Goal: Task Accomplishment & Management: Complete application form

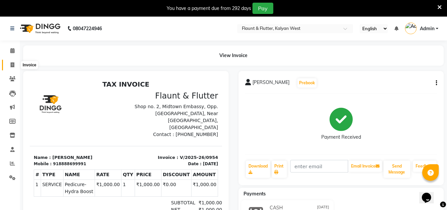
click at [14, 64] on icon at bounding box center [13, 64] width 4 height 5
select select "service"
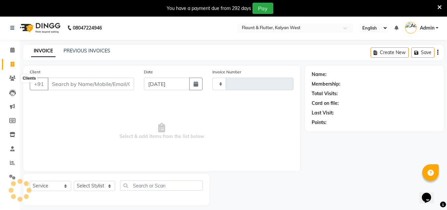
scroll to position [17, 0]
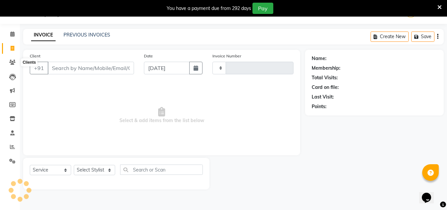
type input "0955"
select select "4941"
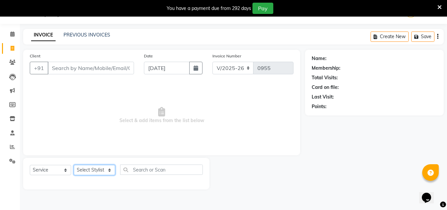
click at [105, 171] on select "Select Stylist [PERSON_NAME] [PERSON_NAME] [PERSON_NAME] [PERSON_NAME] [PERSON_…" at bounding box center [94, 170] width 41 height 10
select select "82249"
click at [74, 165] on select "Select Stylist [PERSON_NAME] [PERSON_NAME] [PERSON_NAME] [PERSON_NAME] [PERSON_…" at bounding box center [94, 170] width 41 height 10
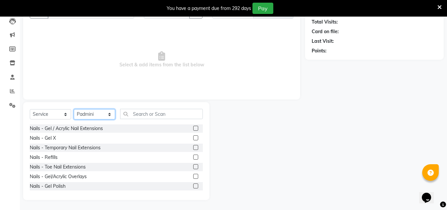
scroll to position [72, 0]
click at [193, 139] on label at bounding box center [195, 138] width 5 height 5
click at [193, 139] on input "checkbox" at bounding box center [195, 138] width 4 height 4
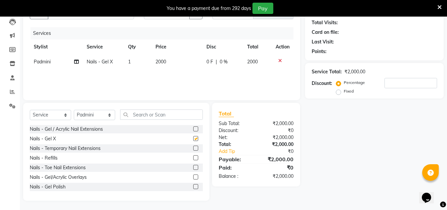
click at [193, 139] on label at bounding box center [195, 138] width 5 height 5
click at [193, 139] on input "checkbox" at bounding box center [195, 138] width 4 height 4
click at [193, 139] on label at bounding box center [195, 138] width 5 height 5
click at [193, 139] on input "checkbox" at bounding box center [195, 138] width 4 height 4
checkbox input "false"
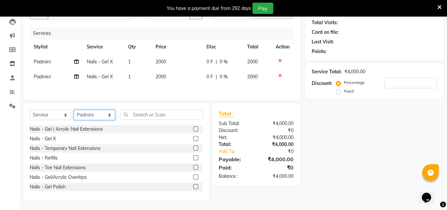
click at [95, 114] on select "Select Stylist [PERSON_NAME] [PERSON_NAME] [PERSON_NAME] [PERSON_NAME] [PERSON_…" at bounding box center [94, 115] width 41 height 10
select select "52860"
click at [74, 111] on select "Select Stylist [PERSON_NAME] [PERSON_NAME] [PERSON_NAME] [PERSON_NAME] [PERSON_…" at bounding box center [94, 115] width 41 height 10
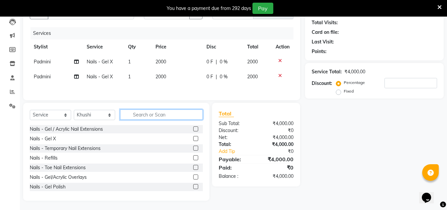
click at [132, 112] on input "text" at bounding box center [161, 114] width 83 height 10
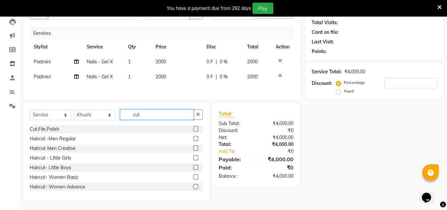
type input "cut"
click at [193, 130] on label at bounding box center [195, 128] width 5 height 5
click at [193, 130] on input "checkbox" at bounding box center [195, 129] width 4 height 4
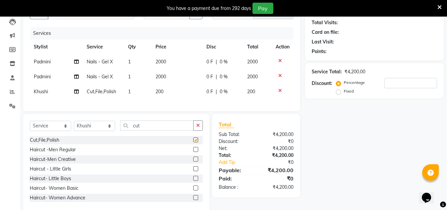
checkbox input "false"
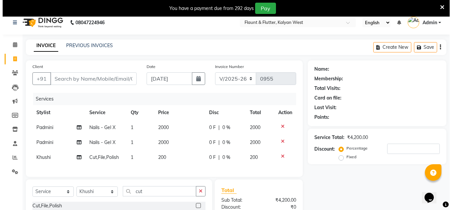
scroll to position [6, 0]
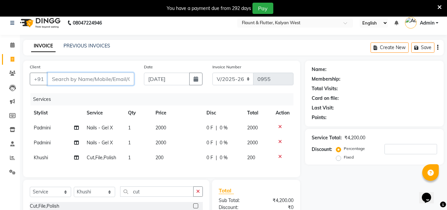
click at [121, 77] on input "Client" at bounding box center [91, 79] width 86 height 13
type input "7"
type input "0"
type input "7754877107"
click at [125, 78] on span "Add Client" at bounding box center [117, 79] width 26 height 7
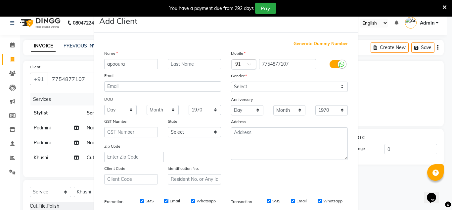
type input "apooura"
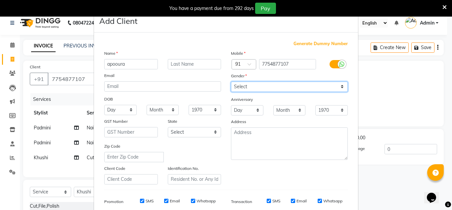
click at [239, 87] on select "Select [DEMOGRAPHIC_DATA] [DEMOGRAPHIC_DATA] Other Prefer Not To Say" at bounding box center [289, 86] width 117 height 10
select select "[DEMOGRAPHIC_DATA]"
click at [231, 81] on select "Select [DEMOGRAPHIC_DATA] [DEMOGRAPHIC_DATA] Other Prefer Not To Say" at bounding box center [289, 86] width 117 height 10
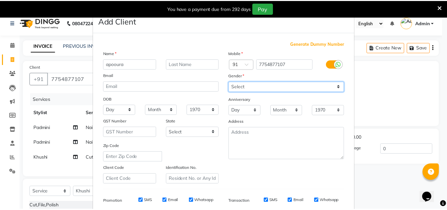
scroll to position [96, 0]
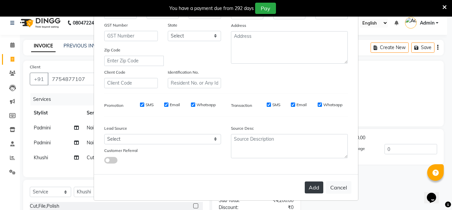
click at [307, 185] on button "Add" at bounding box center [314, 187] width 19 height 12
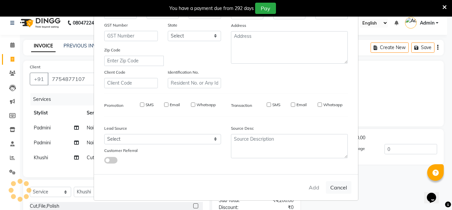
select select
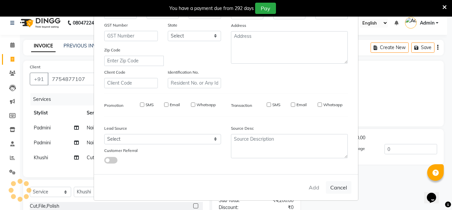
select select
checkbox input "false"
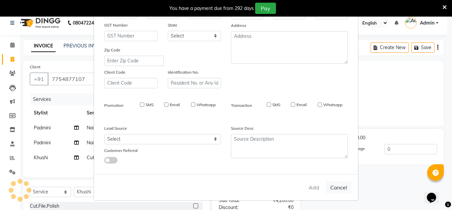
checkbox input "false"
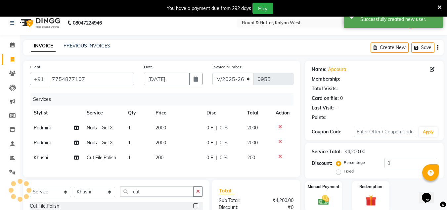
select select "1: Object"
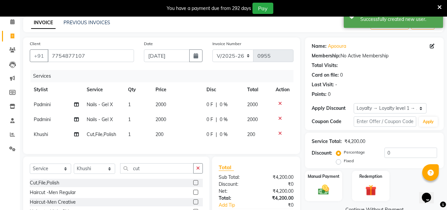
scroll to position [28, 0]
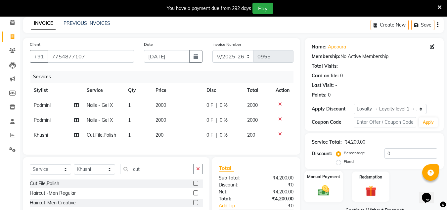
click at [315, 192] on img at bounding box center [324, 189] width 19 height 13
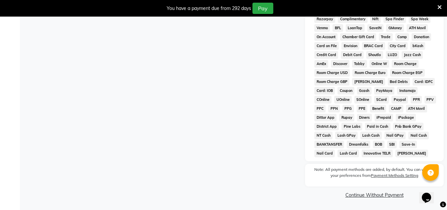
scroll to position [207, 0]
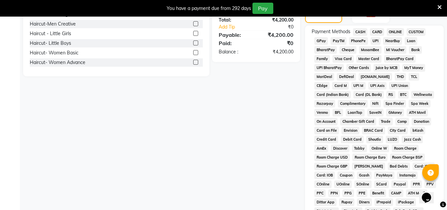
click at [398, 32] on span "ONLINE" at bounding box center [395, 32] width 17 height 8
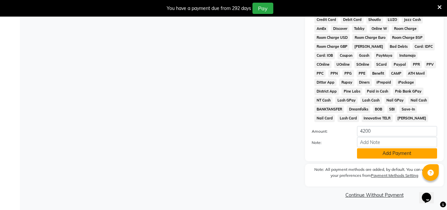
click at [395, 154] on button "Add Payment" at bounding box center [397, 153] width 80 height 10
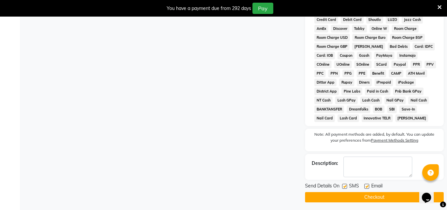
click at [367, 186] on label at bounding box center [367, 185] width 5 height 5
click at [367, 186] on input "checkbox" at bounding box center [367, 186] width 4 height 4
checkbox input "false"
click at [344, 184] on label at bounding box center [344, 185] width 5 height 5
click at [344, 184] on input "checkbox" at bounding box center [344, 186] width 4 height 4
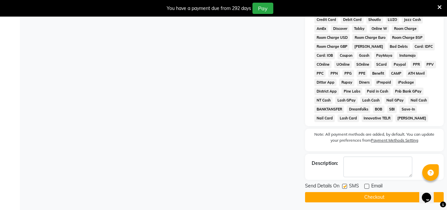
checkbox input "false"
click at [352, 197] on button "Checkout" at bounding box center [374, 197] width 139 height 10
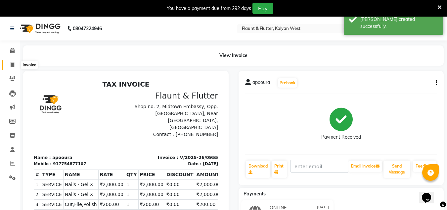
click at [13, 65] on icon at bounding box center [13, 64] width 4 height 5
select select "service"
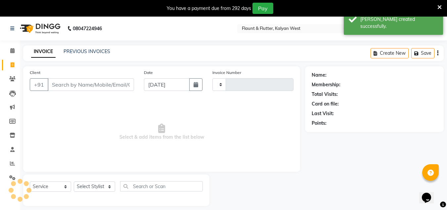
scroll to position [17, 0]
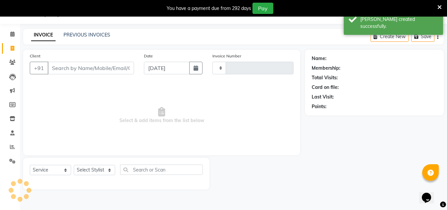
type input "0956"
select select "4941"
click at [111, 166] on select "Select Stylist" at bounding box center [94, 170] width 41 height 10
select select "31204"
click at [74, 165] on select "Select Stylist [PERSON_NAME] [PERSON_NAME] [PERSON_NAME] [PERSON_NAME] [PERSON_…" at bounding box center [94, 170] width 41 height 10
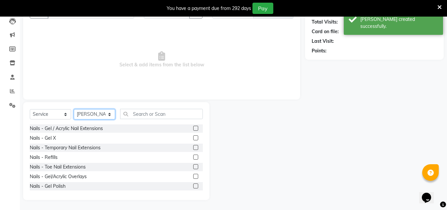
scroll to position [72, 0]
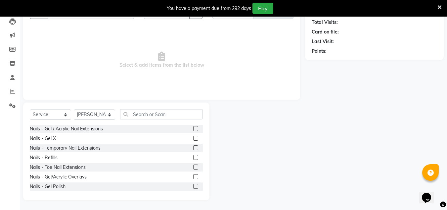
click at [193, 186] on label at bounding box center [195, 185] width 5 height 5
click at [193, 186] on input "checkbox" at bounding box center [195, 186] width 4 height 4
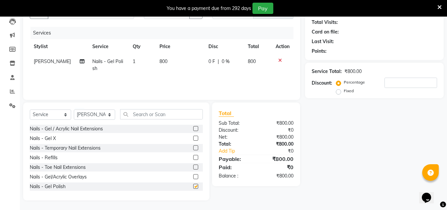
checkbox input "false"
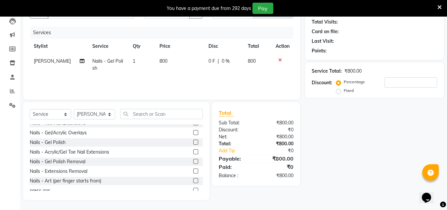
scroll to position [43, 0]
click at [193, 161] on label at bounding box center [195, 161] width 5 height 5
click at [193, 161] on input "checkbox" at bounding box center [195, 162] width 4 height 4
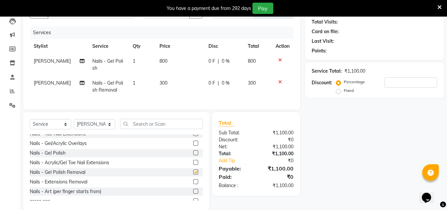
checkbox input "false"
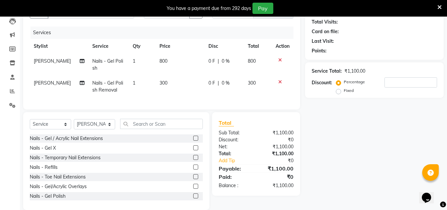
click at [188, 148] on div "Nails - Gel / Acrylic Nail Extensions Nails - Gel X Nails - Temporary Nail Exte…" at bounding box center [116, 167] width 173 height 66
click at [193, 142] on div at bounding box center [195, 138] width 4 height 7
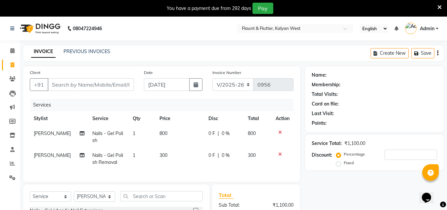
click at [180, 128] on td "800" at bounding box center [180, 137] width 49 height 22
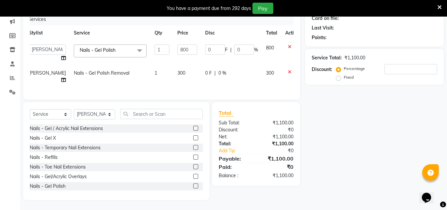
scroll to position [86, 0]
click at [193, 150] on label at bounding box center [195, 147] width 5 height 5
click at [193, 150] on input "checkbox" at bounding box center [195, 147] width 4 height 4
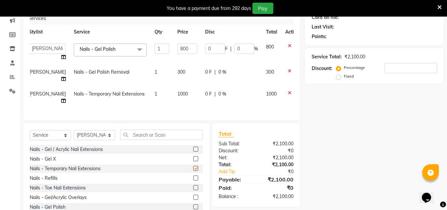
checkbox input "false"
click at [181, 108] on td "1000" at bounding box center [188, 97] width 28 height 22
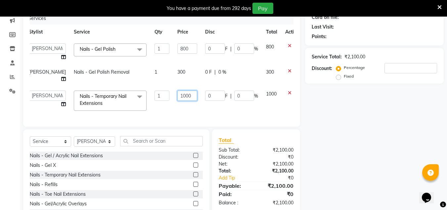
click at [178, 98] on input "1000" at bounding box center [188, 95] width 20 height 10
type input "100"
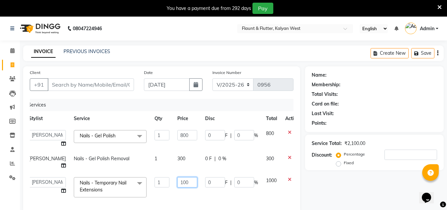
scroll to position [8, 0]
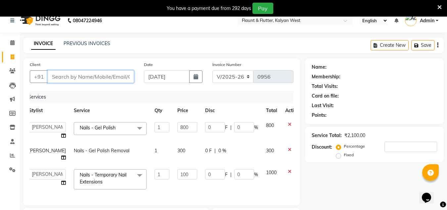
click at [54, 77] on input "Client" at bounding box center [91, 76] width 86 height 13
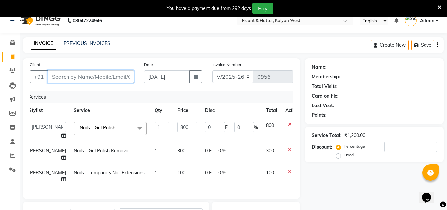
type input "8"
type input "0"
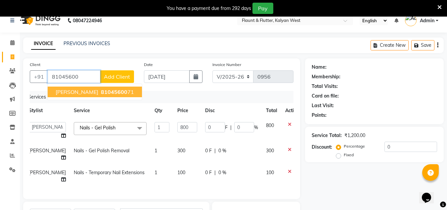
click at [64, 92] on span "[PERSON_NAME]" at bounding box center [77, 91] width 43 height 7
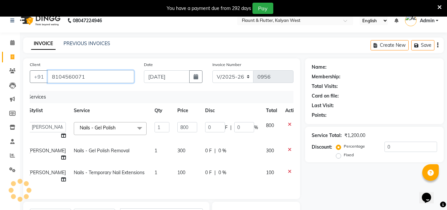
type input "8104560071"
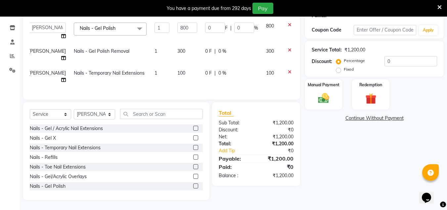
scroll to position [123, 0]
click at [312, 83] on div "Manual Payment" at bounding box center [324, 93] width 39 height 31
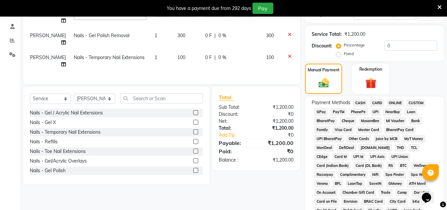
scroll to position [177, 0]
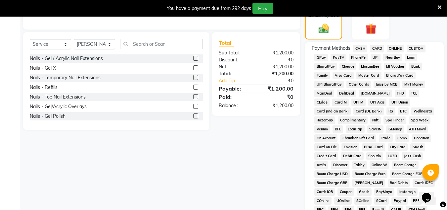
click at [394, 47] on span "ONLINE" at bounding box center [395, 49] width 17 height 8
click at [357, 48] on span "CASH" at bounding box center [360, 49] width 14 height 8
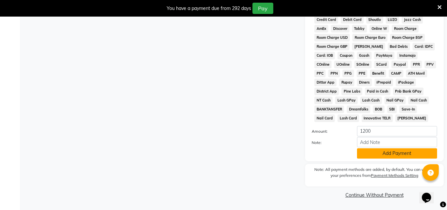
click at [392, 155] on button "Add Payment" at bounding box center [397, 153] width 80 height 10
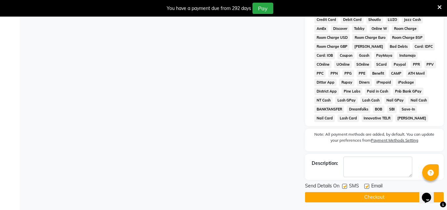
click at [365, 186] on label at bounding box center [367, 185] width 5 height 5
click at [365, 186] on input "checkbox" at bounding box center [367, 186] width 4 height 4
checkbox input "false"
click at [358, 194] on button "Checkout" at bounding box center [374, 197] width 139 height 10
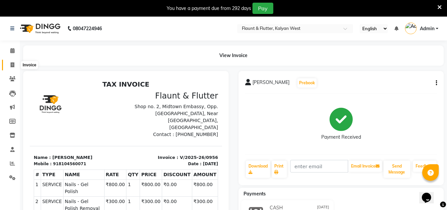
click at [12, 64] on icon at bounding box center [13, 64] width 4 height 5
select select "service"
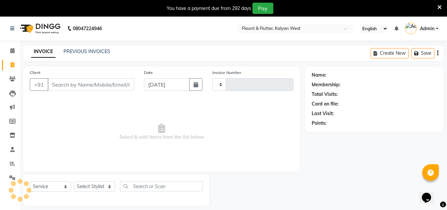
scroll to position [17, 0]
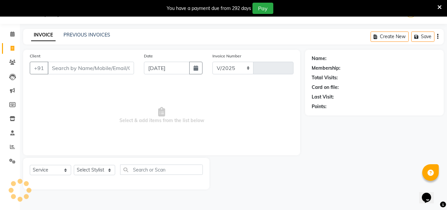
select select "4941"
type input "0957"
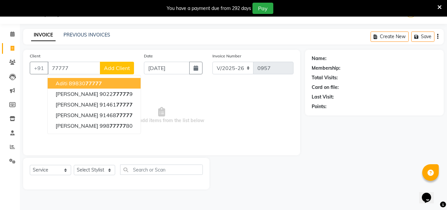
click at [66, 84] on span "aditi" at bounding box center [62, 83] width 12 height 7
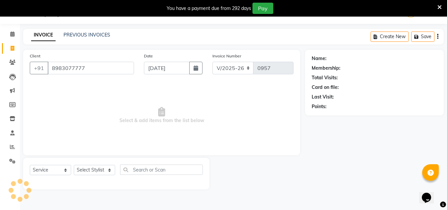
type input "8983077777"
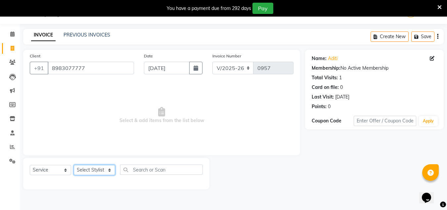
click at [107, 171] on select "Select Stylist [PERSON_NAME] [PERSON_NAME] [PERSON_NAME] [PERSON_NAME] [PERSON_…" at bounding box center [94, 170] width 41 height 10
select select "52860"
click at [74, 165] on select "Select Stylist [PERSON_NAME] [PERSON_NAME] [PERSON_NAME] [PERSON_NAME] [PERSON_…" at bounding box center [94, 170] width 41 height 10
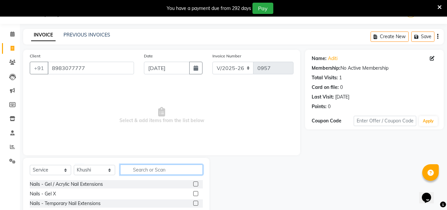
click at [132, 167] on input "text" at bounding box center [161, 169] width 83 height 10
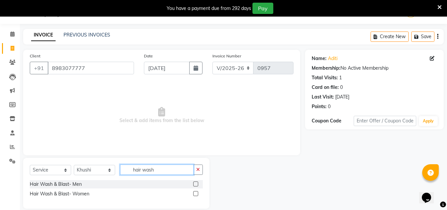
scroll to position [25, 0]
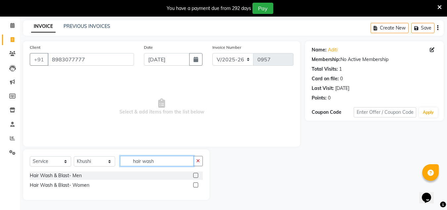
type input "hair wash"
click at [196, 184] on label at bounding box center [195, 184] width 5 height 5
click at [196, 184] on input "checkbox" at bounding box center [195, 185] width 4 height 4
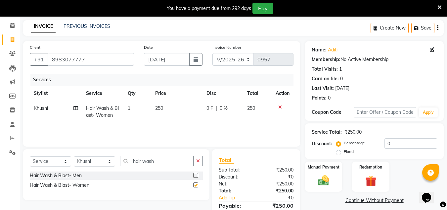
checkbox input "false"
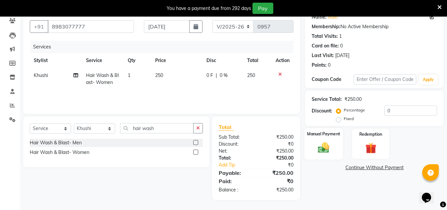
click at [339, 153] on div "Manual Payment" at bounding box center [324, 143] width 39 height 31
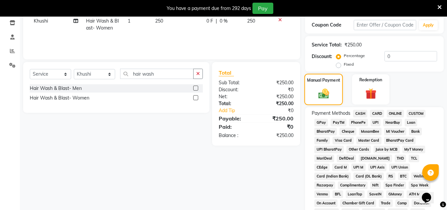
scroll to position [132, 0]
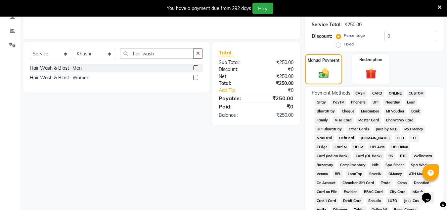
click at [358, 94] on span "CASH" at bounding box center [360, 93] width 14 height 8
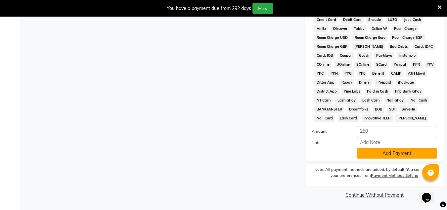
click at [391, 156] on button "Add Payment" at bounding box center [397, 153] width 80 height 10
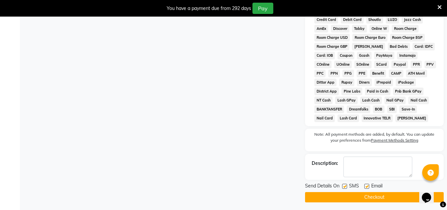
click at [366, 187] on label at bounding box center [367, 185] width 5 height 5
click at [366, 187] on input "checkbox" at bounding box center [367, 186] width 4 height 4
checkbox input "false"
click at [368, 197] on button "Checkout" at bounding box center [374, 197] width 139 height 10
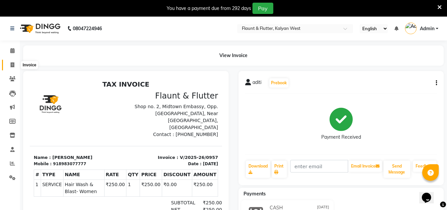
click at [12, 64] on icon at bounding box center [13, 64] width 4 height 5
select select "service"
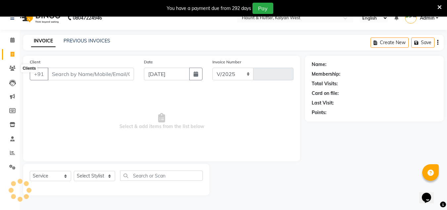
select select "4941"
type input "0958"
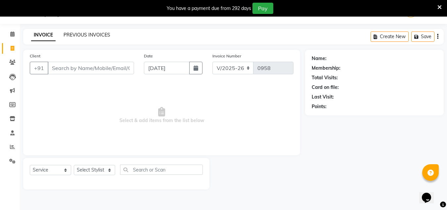
click at [94, 37] on link "PREVIOUS INVOICES" at bounding box center [87, 35] width 47 height 6
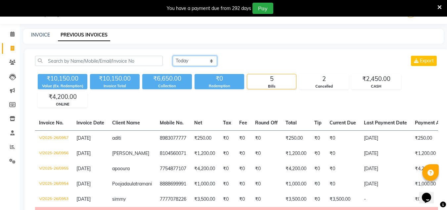
click at [196, 59] on select "[DATE] [DATE] Custom Range" at bounding box center [195, 61] width 44 height 10
click at [173, 56] on select "[DATE] [DATE] Custom Range" at bounding box center [195, 61] width 44 height 10
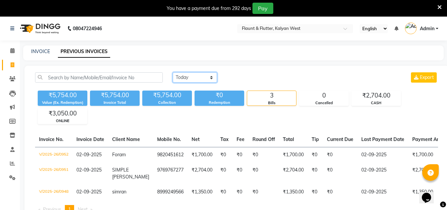
click at [206, 81] on select "[DATE] [DATE] Custom Range" at bounding box center [195, 77] width 44 height 10
select select "[DATE]"
click at [173, 72] on select "[DATE] [DATE] Custom Range" at bounding box center [195, 77] width 44 height 10
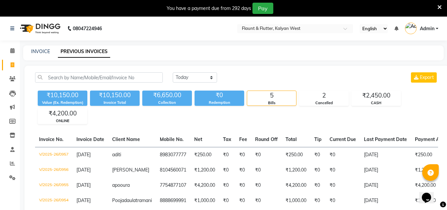
select select "service"
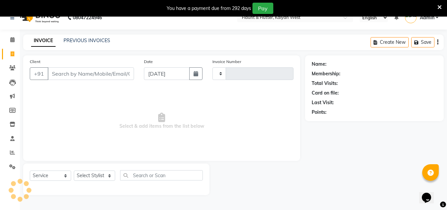
scroll to position [17, 0]
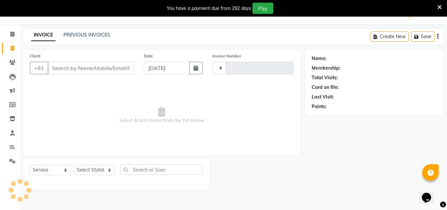
type input "0958"
select select "4941"
